Goal: Transaction & Acquisition: Book appointment/travel/reservation

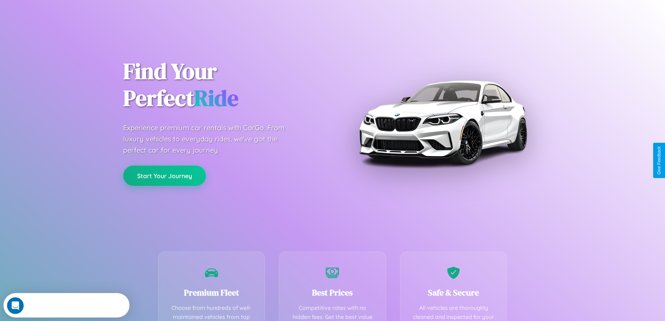
click at [164, 176] on button "Start Your Journey" at bounding box center [164, 175] width 83 height 20
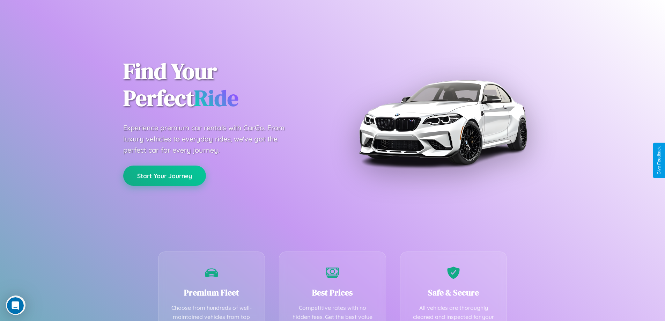
click at [164, 175] on button "Start Your Journey" at bounding box center [164, 175] width 83 height 20
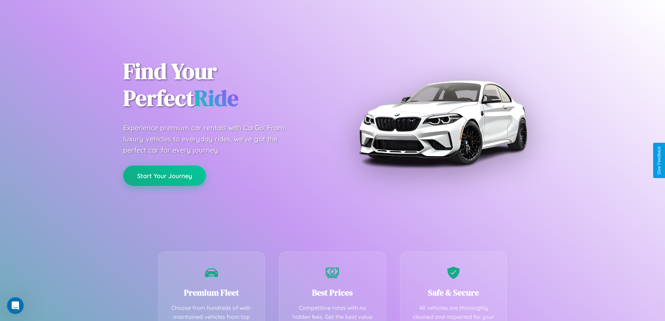
click at [164, 175] on button "Start Your Journey" at bounding box center [164, 175] width 83 height 20
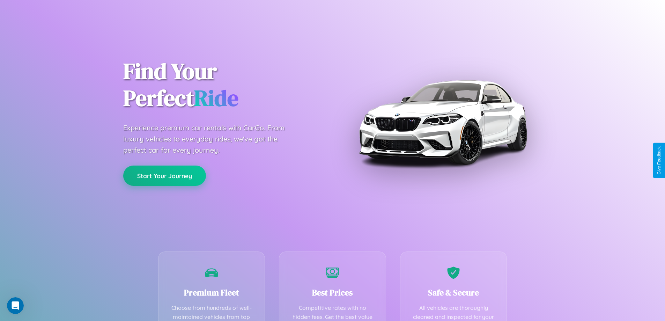
click at [164, 175] on button "Start Your Journey" at bounding box center [164, 175] width 83 height 20
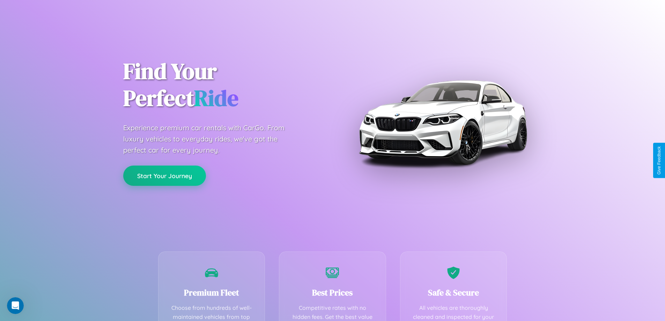
click at [164, 175] on button "Start Your Journey" at bounding box center [164, 175] width 83 height 20
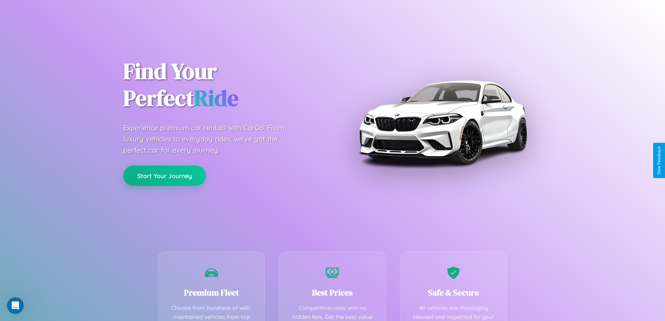
click at [164, 175] on button "Start Your Journey" at bounding box center [164, 175] width 83 height 20
